Goal: Obtain resource: Download file/media

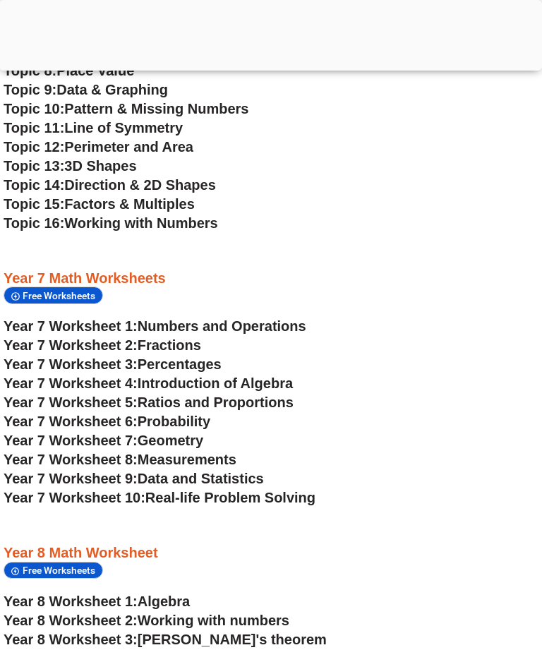
scroll to position [3444, 3]
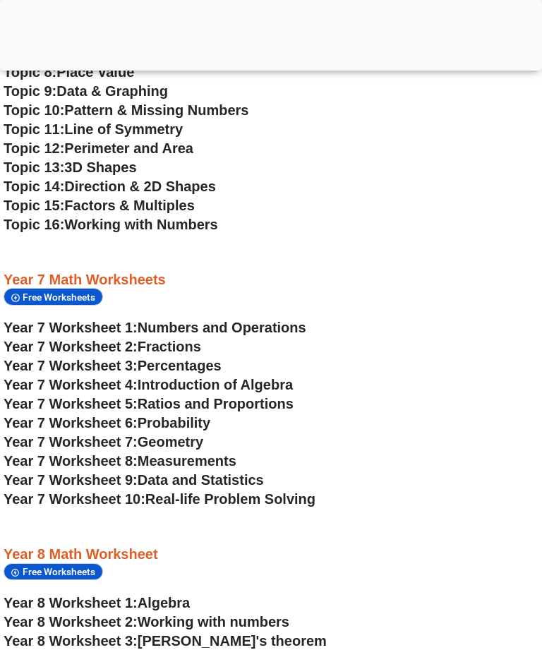
click at [298, 330] on span "Numbers and Operations" at bounding box center [222, 328] width 169 height 16
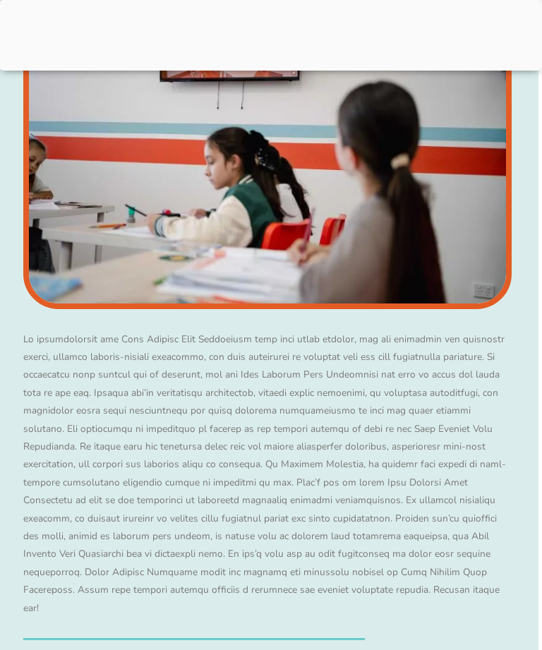
scroll to position [3444, 4]
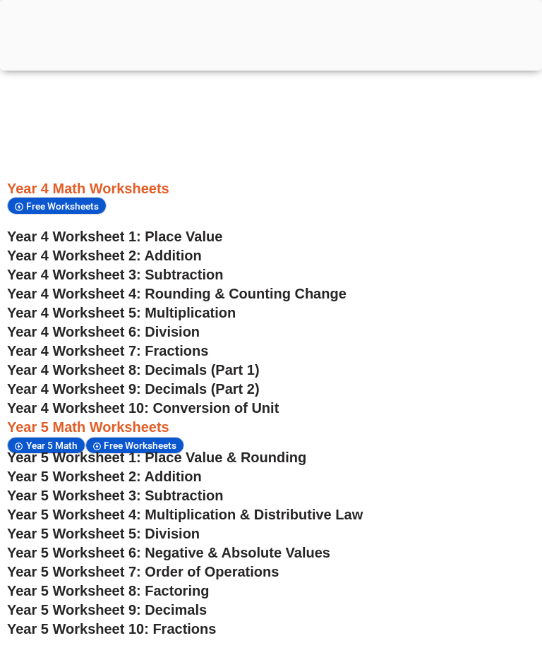
scroll to position [2177, 0]
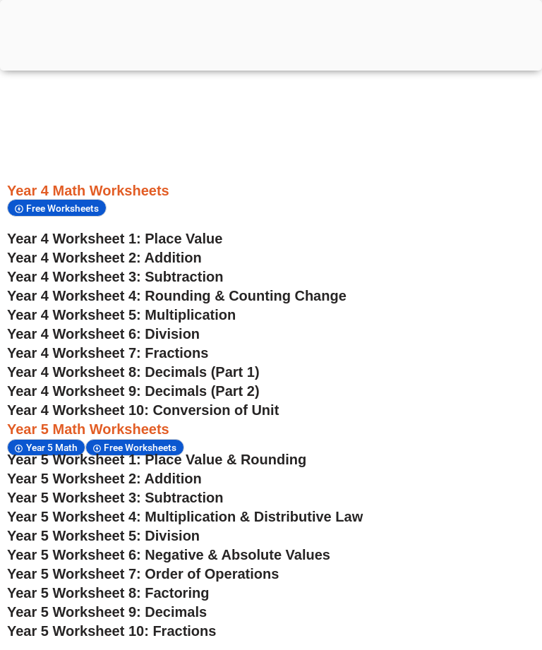
click at [193, 239] on span "Year 4 Worksheet 1: Place Value" at bounding box center [114, 239] width 215 height 16
click at [181, 256] on span "Year 4 Worksheet 2: Addition" at bounding box center [104, 258] width 195 height 16
click at [195, 265] on span "Year 4 Worksheet 2: Addition" at bounding box center [104, 258] width 195 height 16
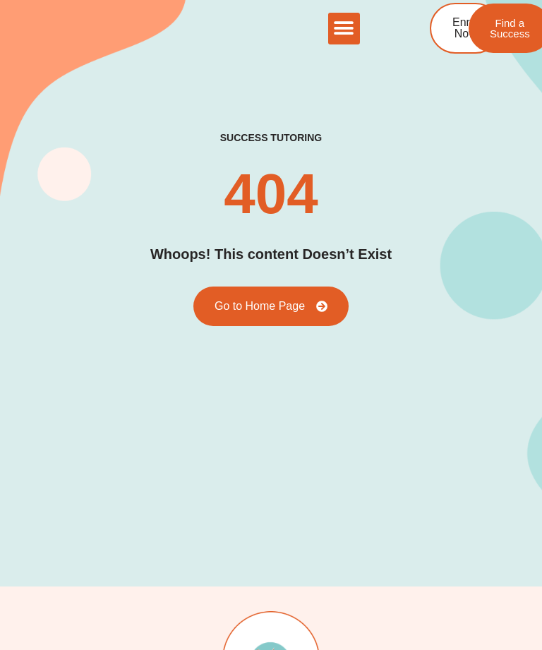
click at [353, 37] on icon "Menu Toggle" at bounding box center [343, 28] width 21 height 21
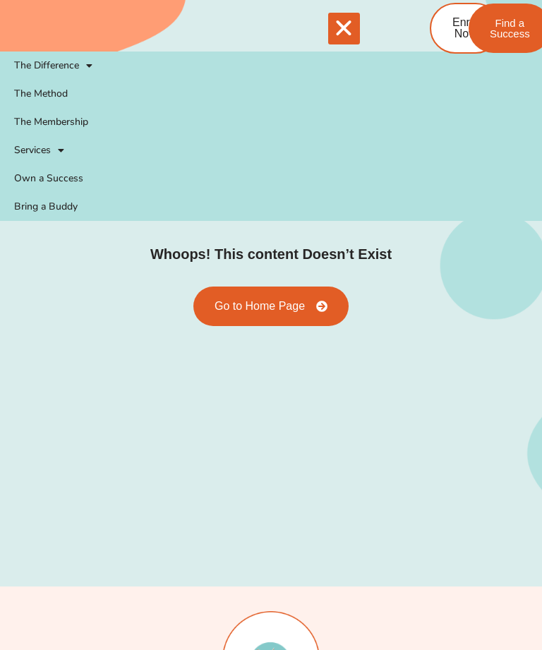
click at [450, 329] on div "success tutoring 404 Whoops! This content Doesn’t Exist Go to Home Page" at bounding box center [271, 262] width 488 height 650
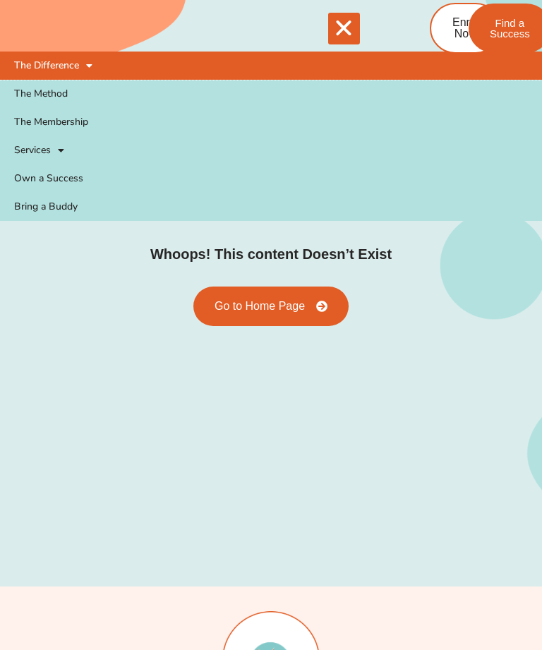
click at [88, 61] on span at bounding box center [85, 66] width 13 height 24
